Goal: Task Accomplishment & Management: Manage account settings

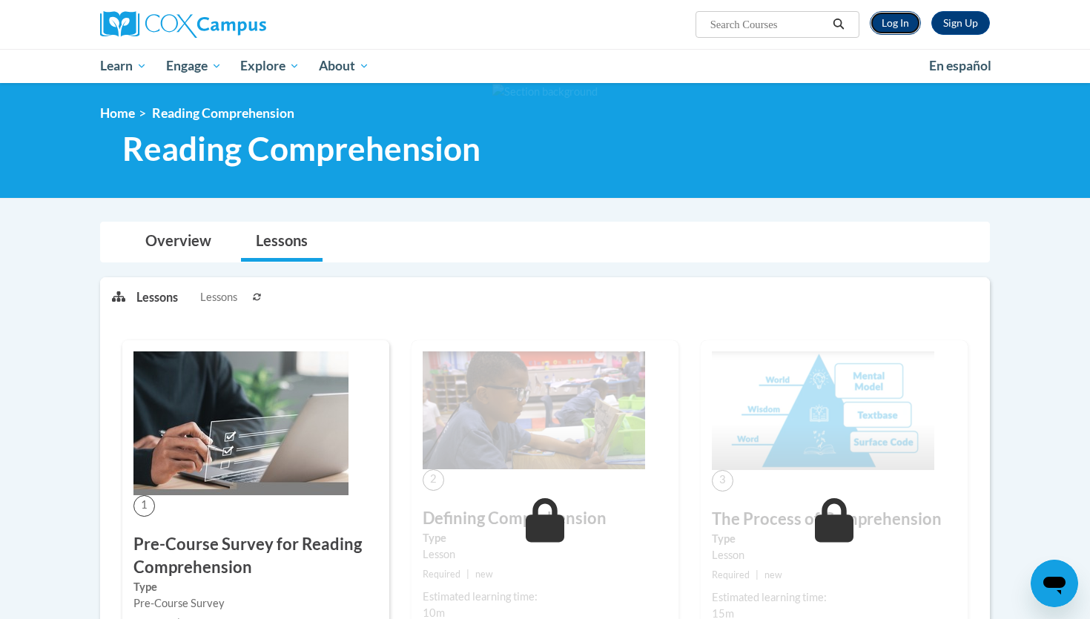
click at [894, 22] on link "Log In" at bounding box center [895, 23] width 51 height 24
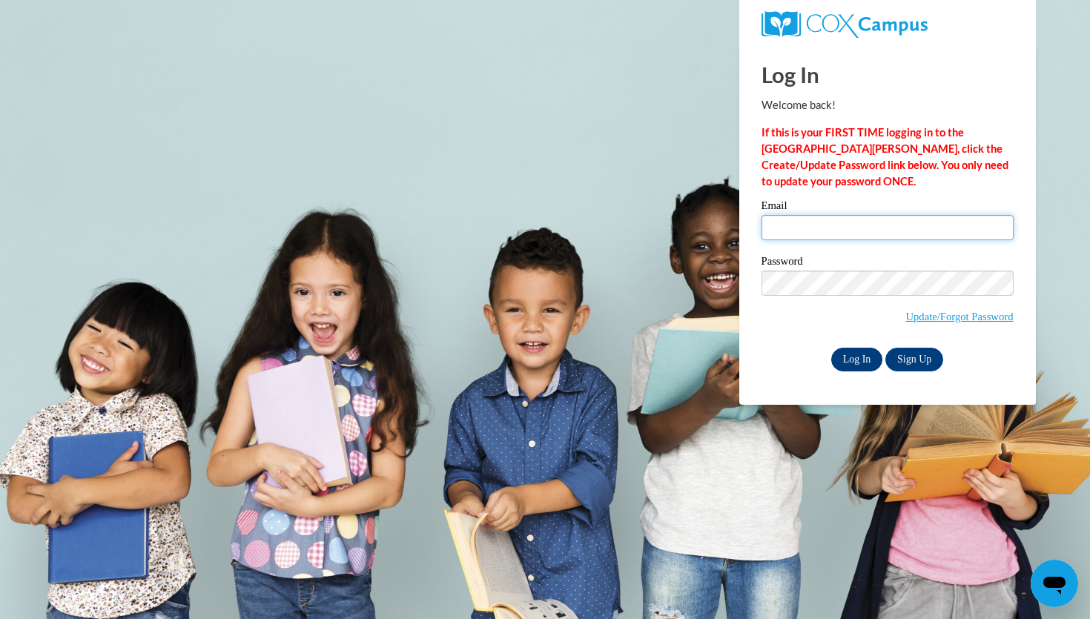
type input "asykes@waukesha.k12.wi.us"
click at [859, 360] on input "Log In" at bounding box center [857, 360] width 52 height 24
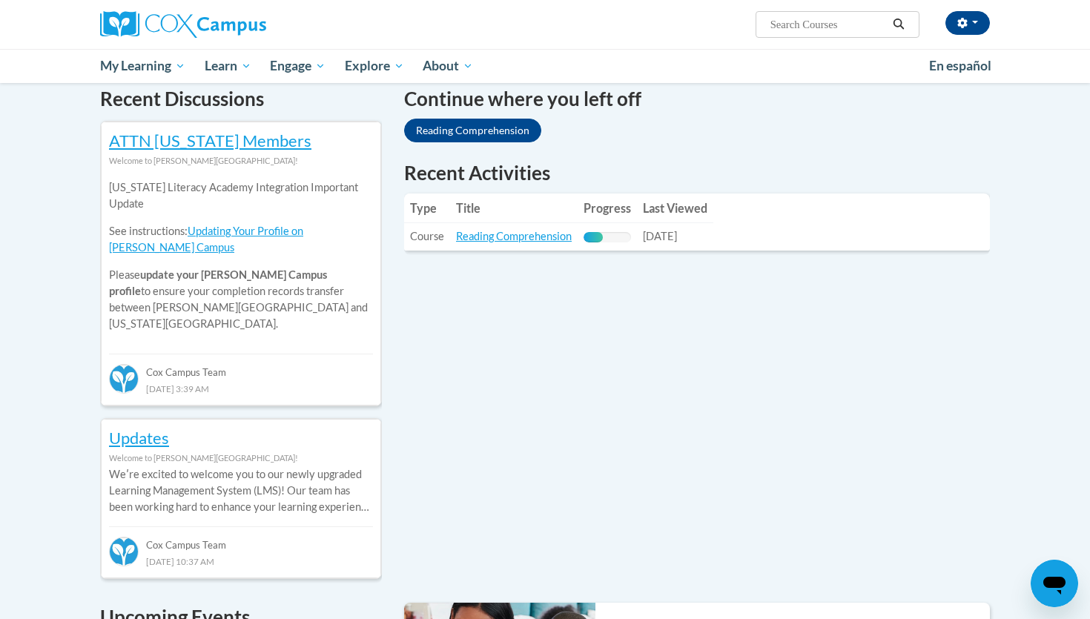
scroll to position [406, 0]
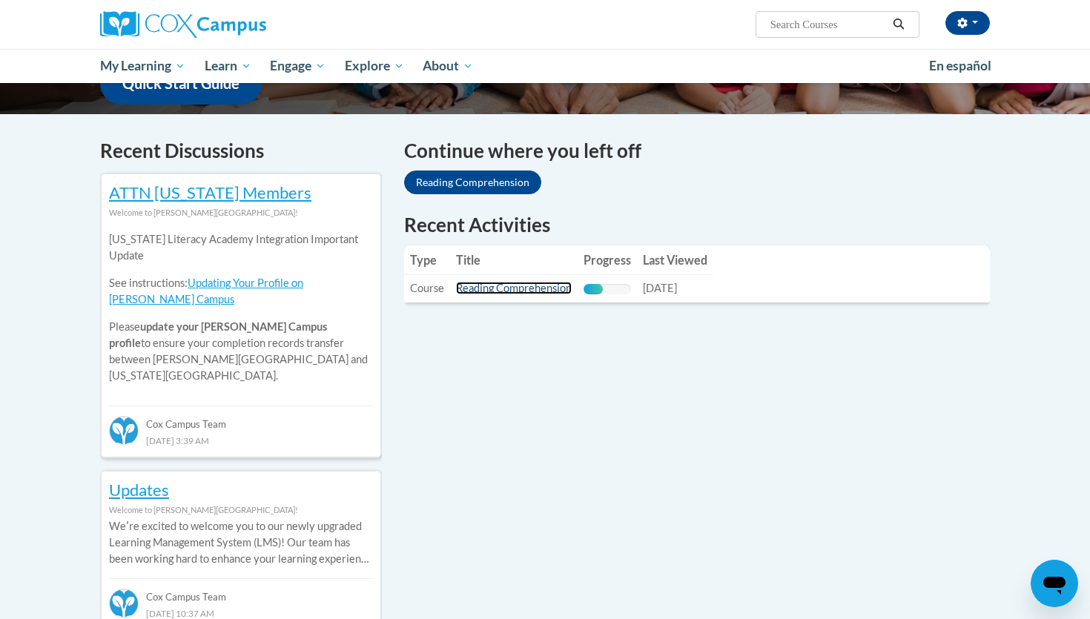
click at [524, 294] on link "Reading Comprehension" at bounding box center [514, 288] width 116 height 13
